Goal: Check status: Check status

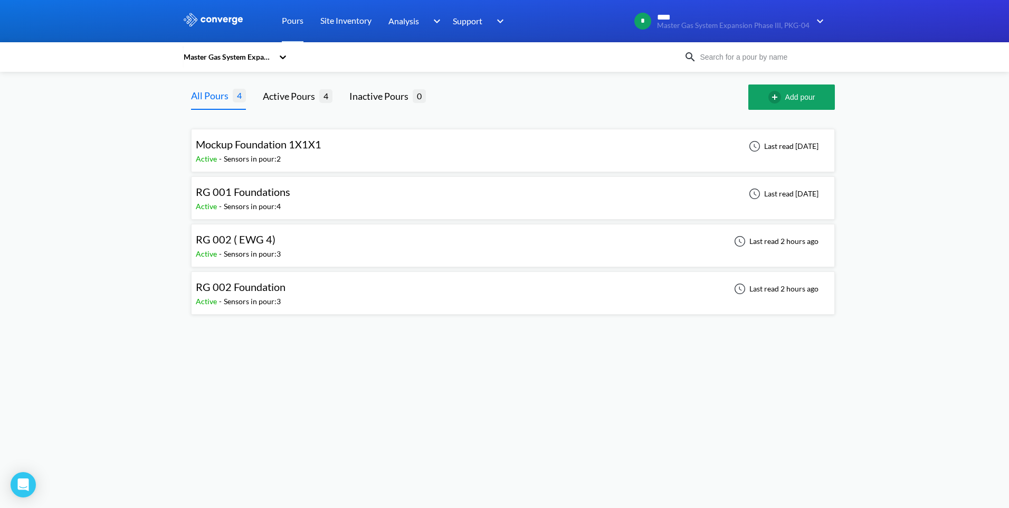
click at [297, 242] on div "RG 002 ( EWG 4) Active - Sensors in pour: 3 Last read 2 hours ago" at bounding box center [513, 246] width 635 height 34
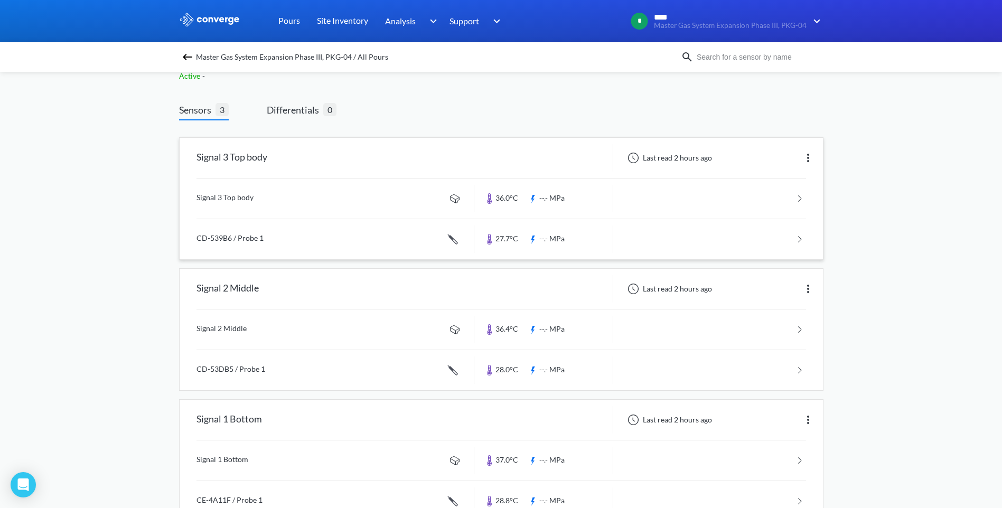
scroll to position [38, 0]
click at [190, 58] on img at bounding box center [187, 57] width 13 height 13
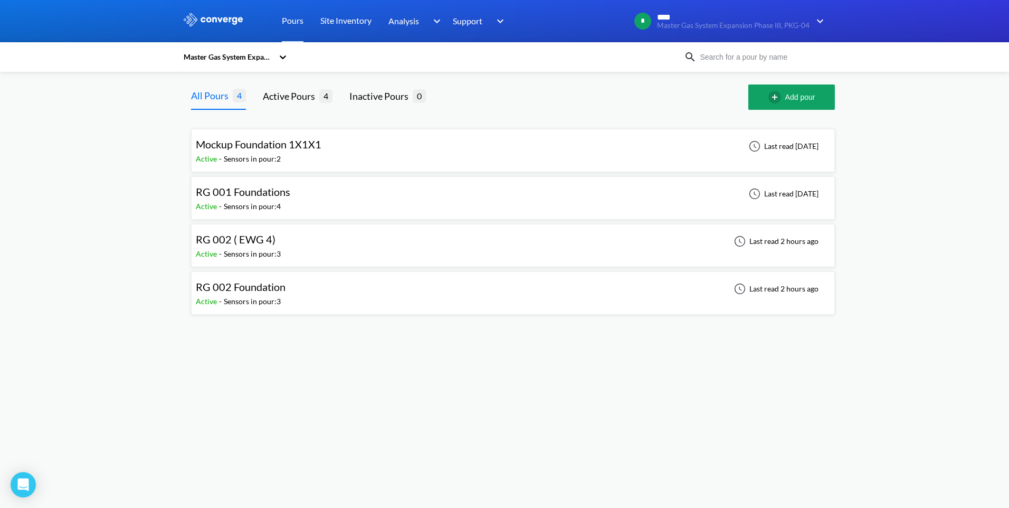
click at [244, 294] on div "RG 002 Foundation" at bounding box center [241, 287] width 90 height 16
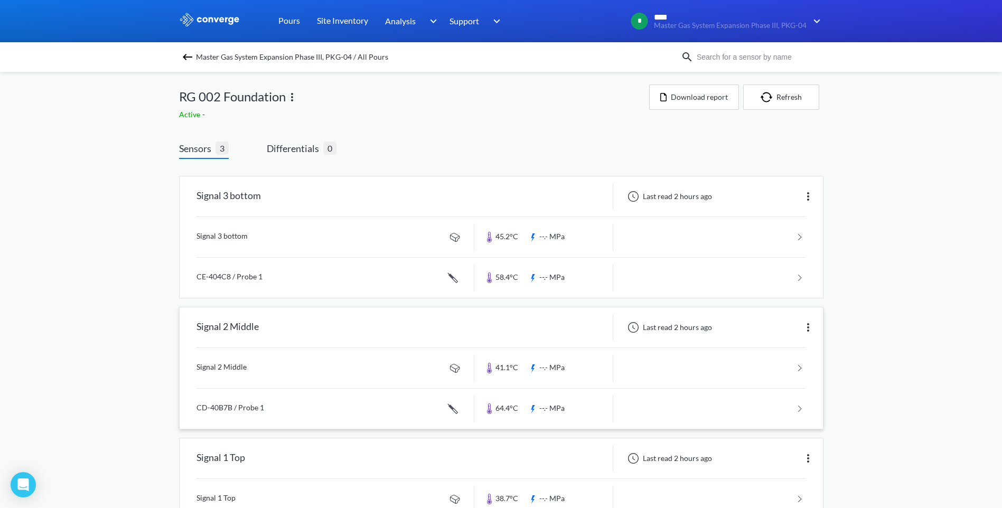
click at [352, 408] on link at bounding box center [500, 409] width 609 height 40
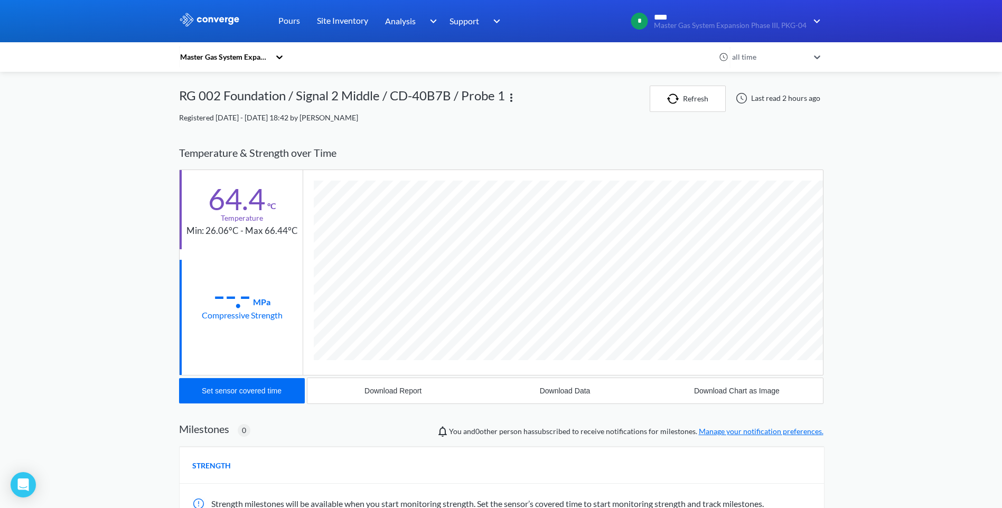
scroll to position [578, 644]
click at [282, 56] on icon at bounding box center [279, 57] width 11 height 11
click at [287, 14] on link "Pours" at bounding box center [289, 21] width 22 height 42
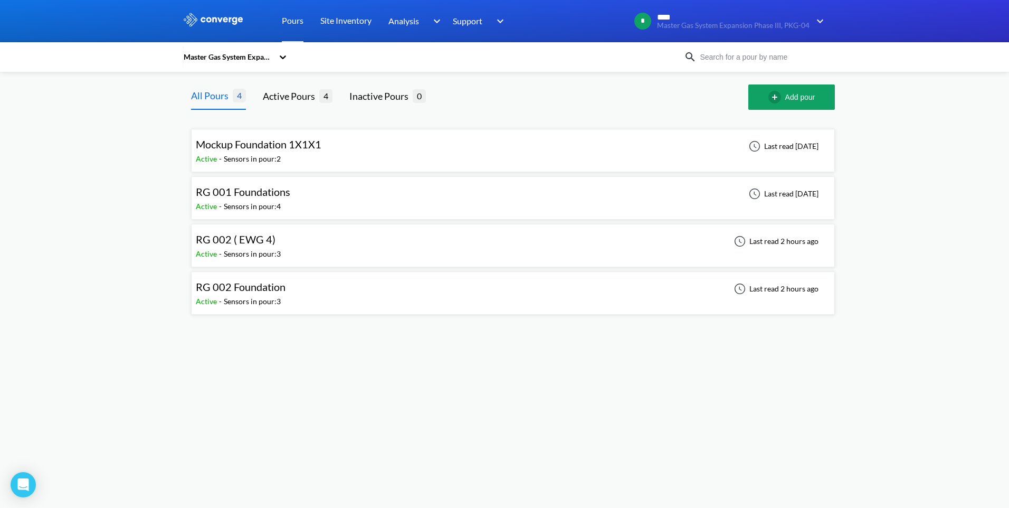
click at [338, 242] on div "RG 002 ( EWG 4) Active - Sensors in pour: 3 Last read 2 hours ago" at bounding box center [513, 246] width 635 height 34
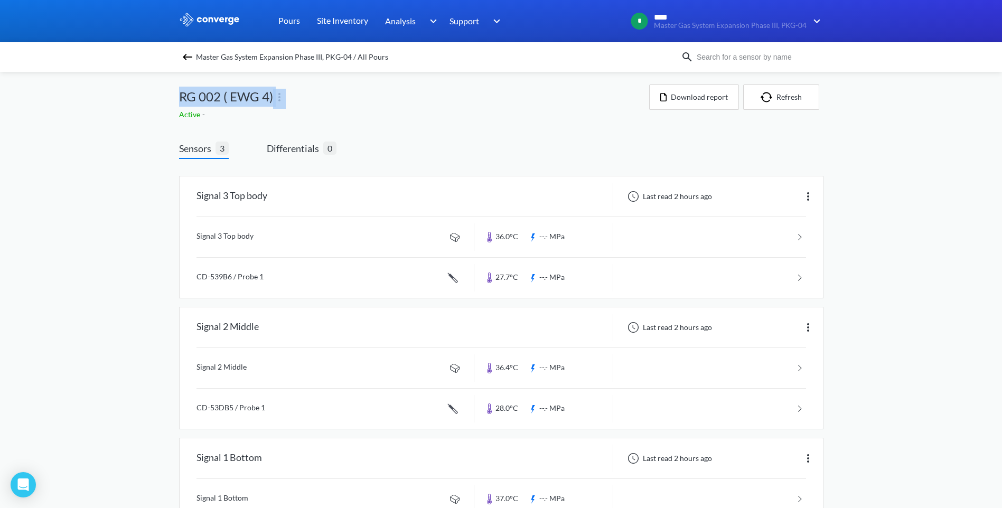
drag, startPoint x: 179, startPoint y: 97, endPoint x: 295, endPoint y: 103, distance: 115.8
click at [295, 103] on div "RG 002 ( EWG 4)" at bounding box center [414, 96] width 470 height 24
click at [352, 151] on div "Sensors 3 Differentials 0 Signal 3 Top body Last read 2 hours ago Signal 3 Top …" at bounding box center [501, 361] width 644 height 440
drag, startPoint x: 298, startPoint y: 100, endPoint x: 171, endPoint y: 100, distance: 127.2
click at [171, 100] on div "MENU Master Gas System Expansion Phase III, PKG-04 Pours Site Inventory Analysi…" at bounding box center [501, 290] width 1002 height 581
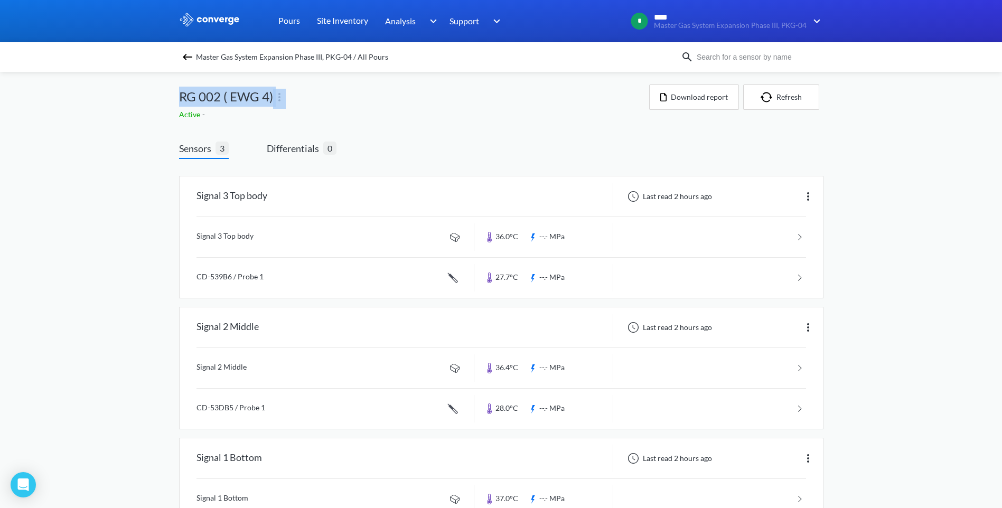
drag, startPoint x: 171, startPoint y: 100, endPoint x: 153, endPoint y: 101, distance: 18.0
click at [153, 101] on div "MENU Master Gas System Expansion Phase III, PKG-04 Pours Site Inventory Analysi…" at bounding box center [501, 290] width 1002 height 581
drag, startPoint x: 393, startPoint y: 58, endPoint x: 320, endPoint y: 59, distance: 73.4
click at [320, 59] on div "Master Gas System Expansion Phase III, PKG-04 / All Pours" at bounding box center [430, 57] width 502 height 15
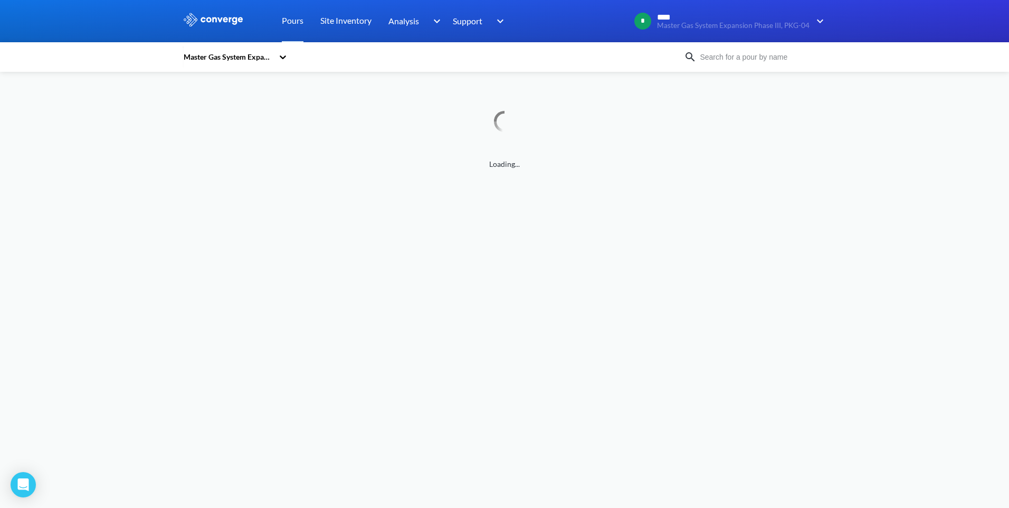
click at [269, 60] on div "Master Gas System Expansion Phase III, PKG-04" at bounding box center [228, 57] width 91 height 12
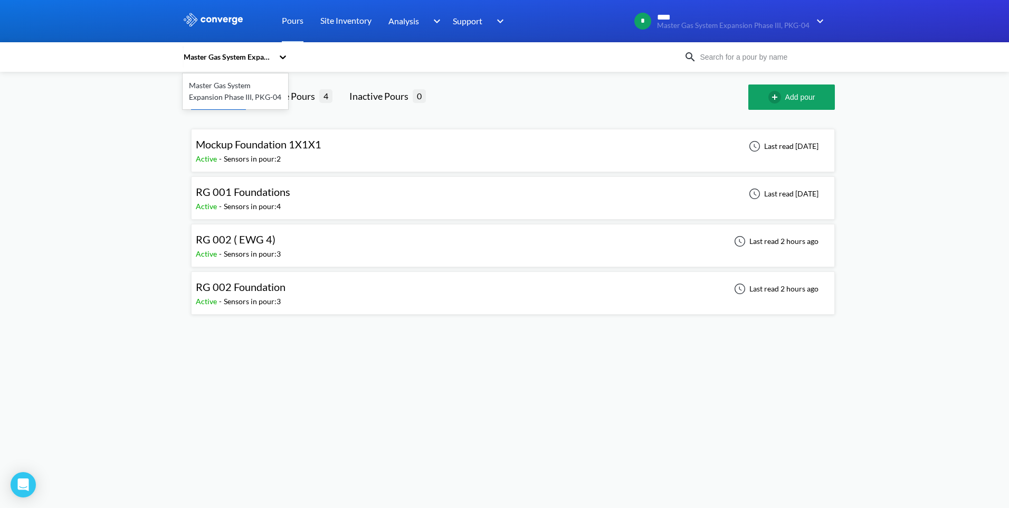
click at [111, 174] on div "MENU Master Gas System Expansion Phase III, PKG-04 Pours Site Inventory Analysi…" at bounding box center [504, 161] width 1009 height 323
click at [164, 197] on div "MENU Master Gas System Expansion Phase III, PKG-04 Pours Site Inventory Analysi…" at bounding box center [504, 161] width 1009 height 323
click at [168, 121] on div "MENU Master Gas System Expansion Phase III, PKG-04 Pours Site Inventory Analysi…" at bounding box center [504, 161] width 1009 height 323
click at [243, 289] on span "RG 002 Foundation" at bounding box center [241, 286] width 90 height 13
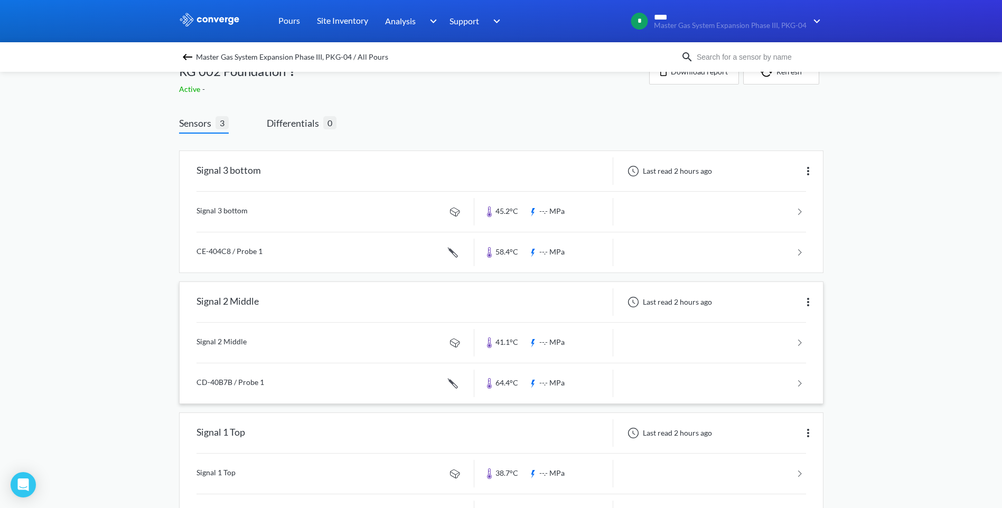
scroll to position [73, 0]
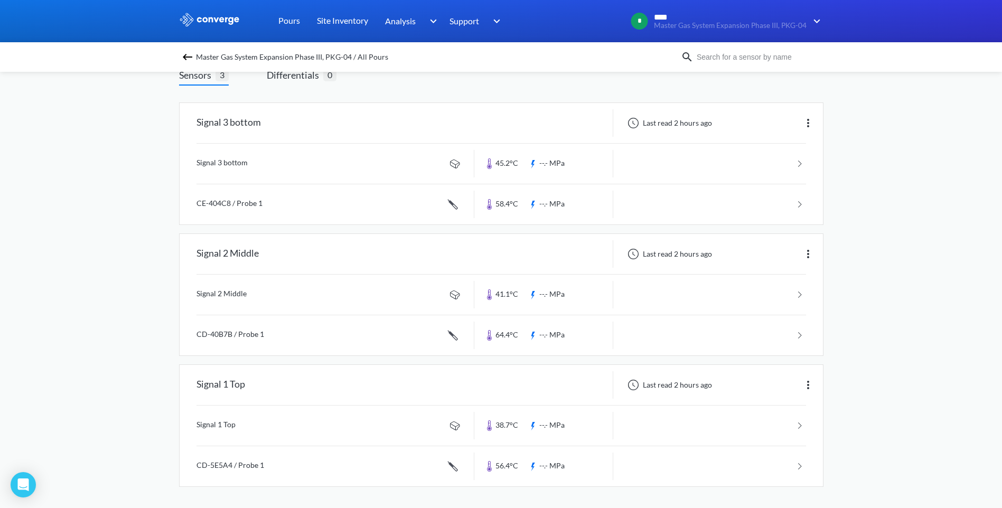
click at [866, 297] on div "MENU Master Gas System Expansion Phase III, PKG-04 Pours Site Inventory Analysi…" at bounding box center [501, 217] width 1002 height 581
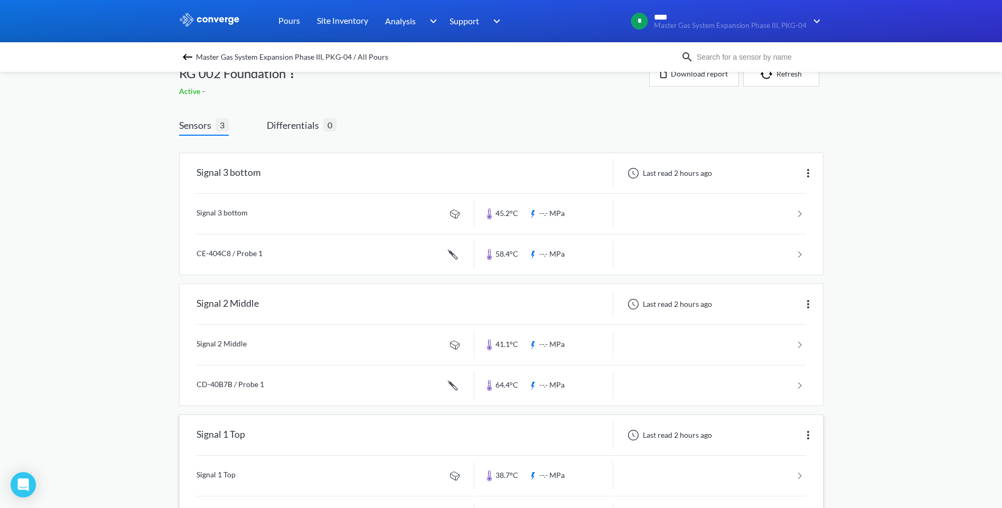
scroll to position [35, 0]
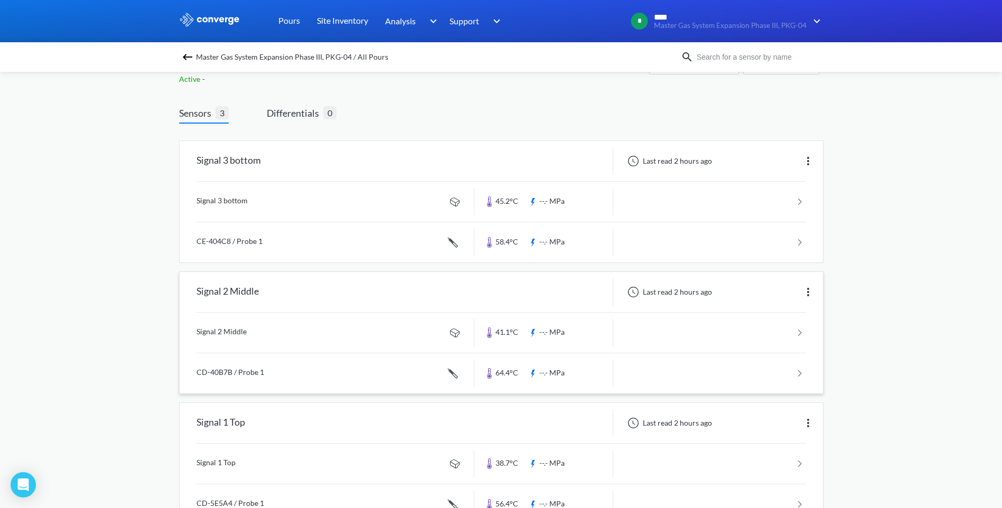
click at [264, 370] on link at bounding box center [500, 373] width 609 height 40
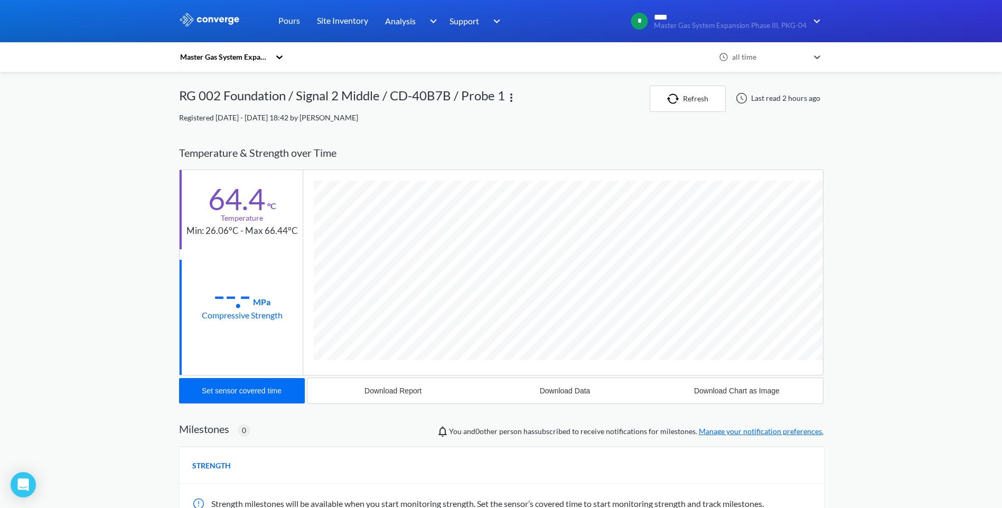
scroll to position [578, 644]
